Goal: Task Accomplishment & Management: Use online tool/utility

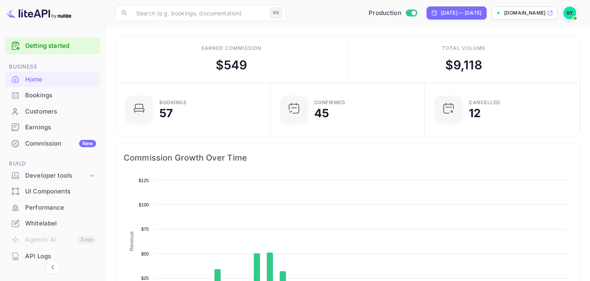
scroll to position [126, 0]
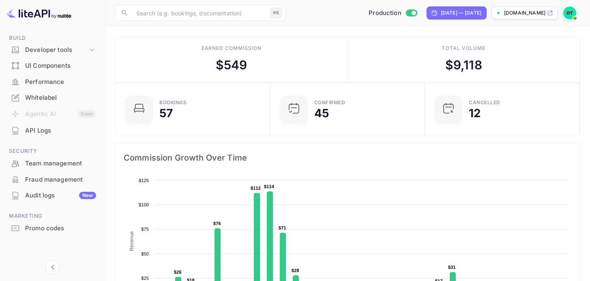
click at [27, 230] on div "Promo codes" at bounding box center [60, 228] width 71 height 9
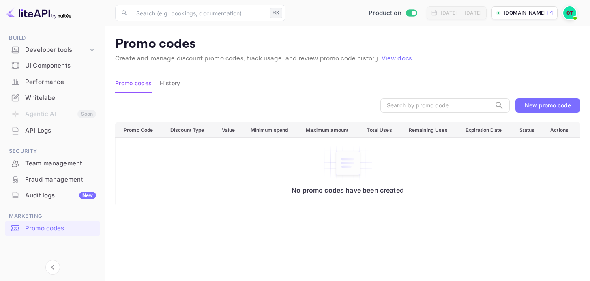
click at [538, 106] on div "New promo code" at bounding box center [548, 105] width 46 height 7
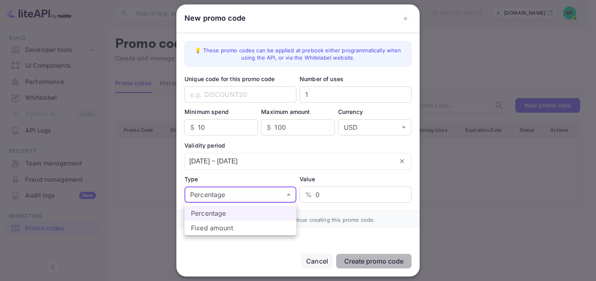
click at [247, 193] on body "Getting started Business Home Bookings Customers Earnings Commission New Build …" at bounding box center [298, 187] width 596 height 374
click at [219, 232] on li "Fixed amount" at bounding box center [241, 228] width 112 height 15
type input "fixed_amount"
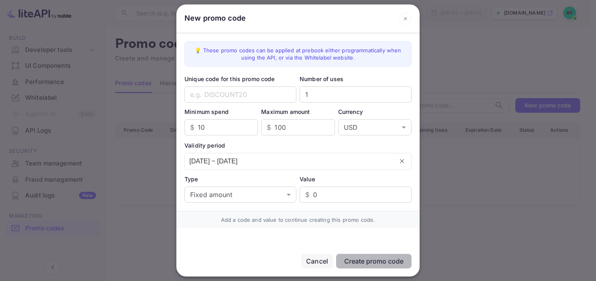
click at [447, 193] on div at bounding box center [298, 140] width 596 height 281
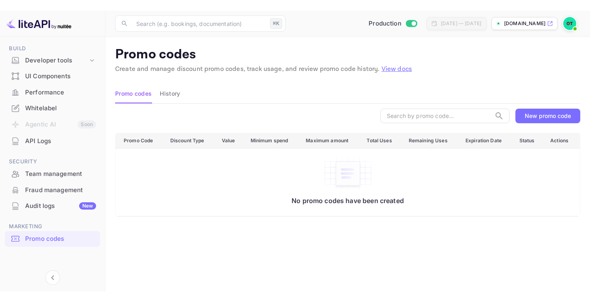
scroll to position [116, 0]
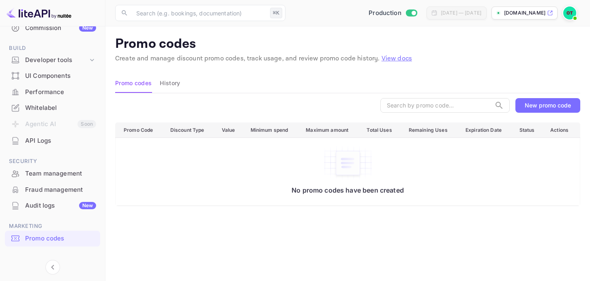
click at [51, 105] on div "Whitelabel" at bounding box center [60, 107] width 71 height 9
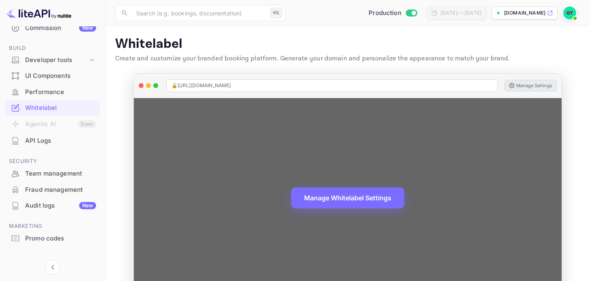
click at [527, 83] on button "Manage Settings" at bounding box center [531, 85] width 52 height 11
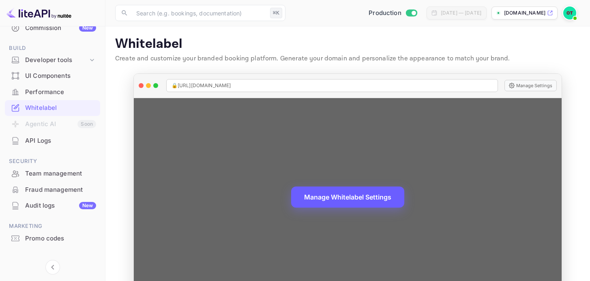
click at [350, 200] on button "Manage Whitelabel Settings" at bounding box center [347, 197] width 113 height 21
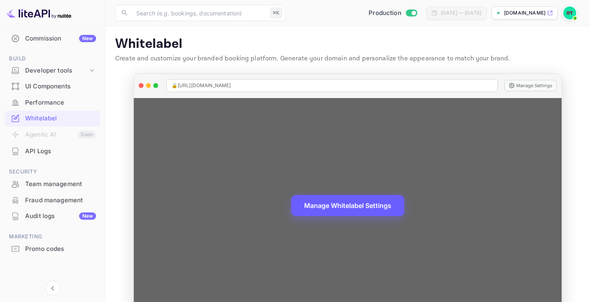
scroll to position [105, 0]
